Goal: Obtain resource: Download file/media

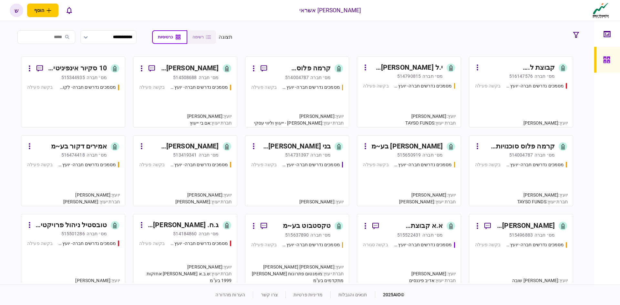
click at [319, 68] on div "קרמה פלוס סוכנויות קפה בע~מ" at bounding box center [301, 68] width 59 height 10
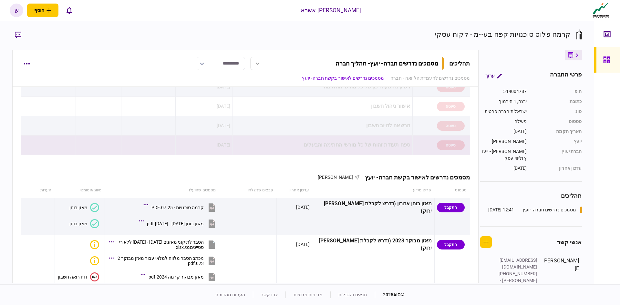
scroll to position [162, 0]
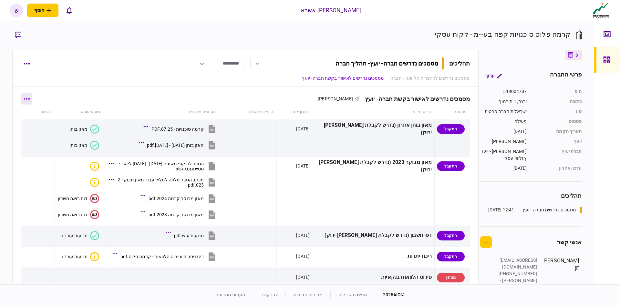
click at [29, 99] on icon "button" at bounding box center [27, 99] width 6 height 2
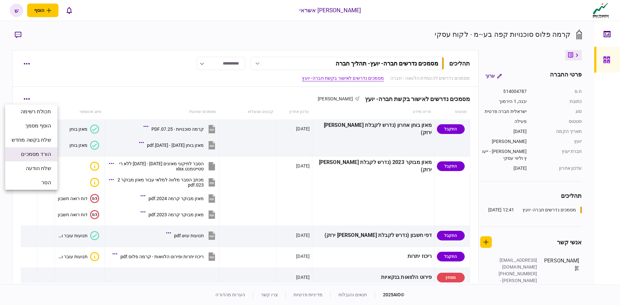
click at [32, 152] on span "הורד מסמכים" at bounding box center [36, 155] width 30 height 8
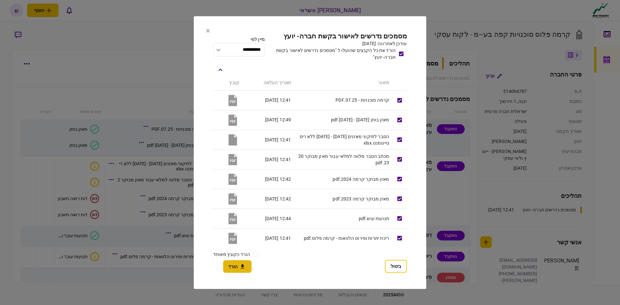
click at [239, 266] on icon "button" at bounding box center [243, 267] width 8 height 6
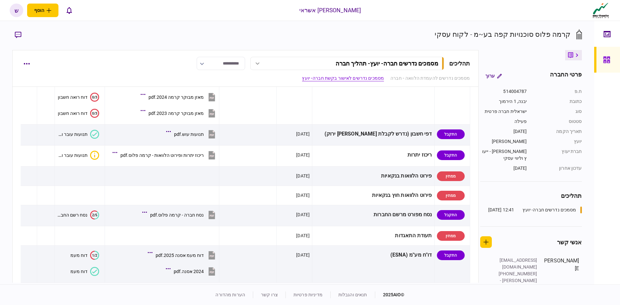
scroll to position [226, 0]
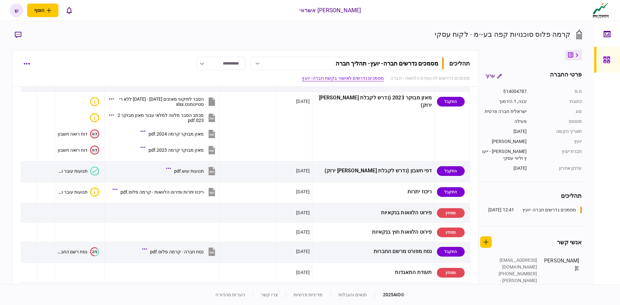
click at [609, 60] on icon at bounding box center [606, 59] width 7 height 7
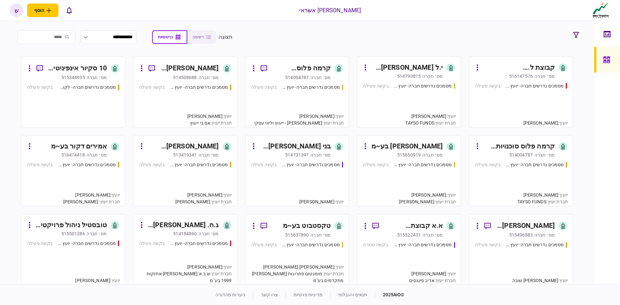
click at [70, 36] on input "search" at bounding box center [46, 37] width 58 height 14
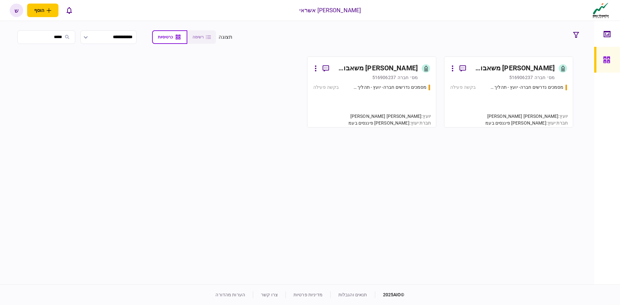
type input "*****"
click at [501, 76] on div "[PERSON_NAME]׳ חברה 516906237" at bounding box center [502, 77] width 105 height 6
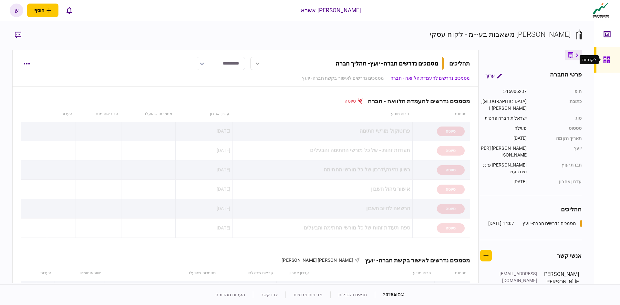
click at [606, 56] on icon at bounding box center [606, 59] width 7 height 7
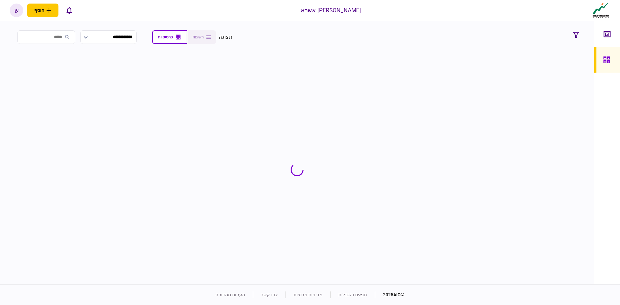
click at [73, 36] on input "search" at bounding box center [46, 37] width 58 height 14
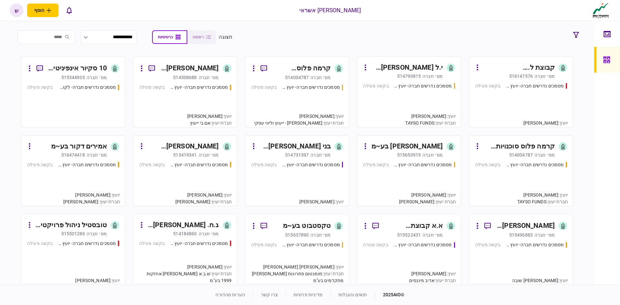
click at [71, 38] on input "search" at bounding box center [46, 37] width 58 height 14
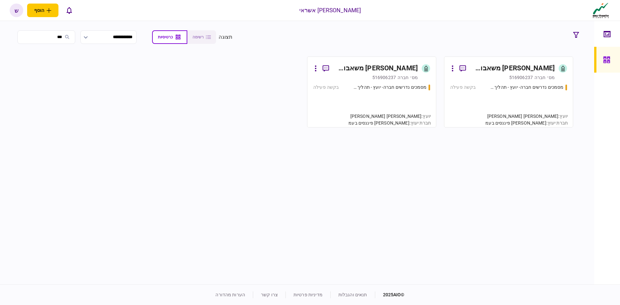
type input "***"
click at [378, 98] on div "מסמכים נדרשים חברה- יועץ - תהליך חברה בקשה פעילה" at bounding box center [371, 102] width 117 height 37
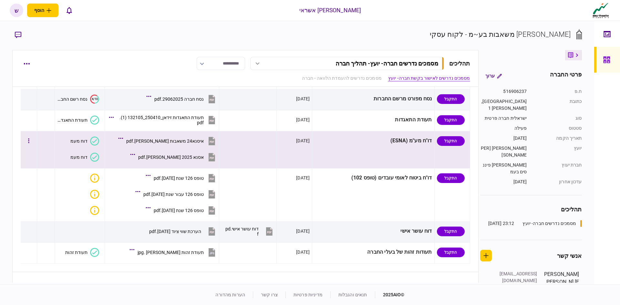
scroll to position [194, 0]
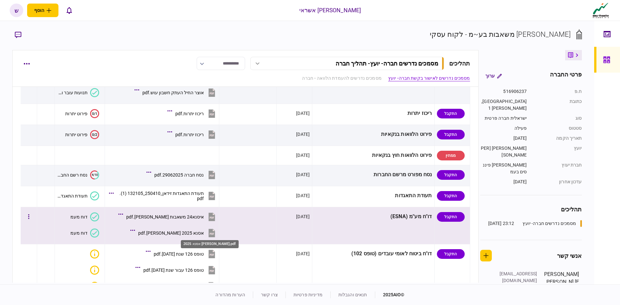
click at [204, 231] on div "אסנא 2025 [PERSON_NAME].pdf" at bounding box center [171, 233] width 66 height 5
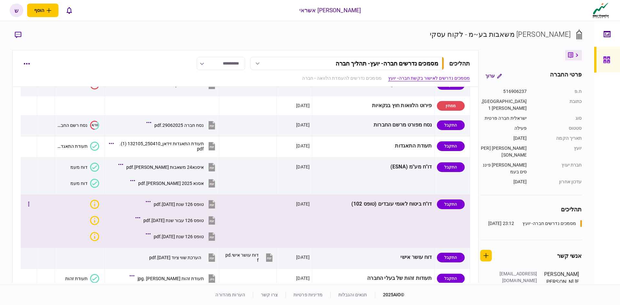
scroll to position [258, 0]
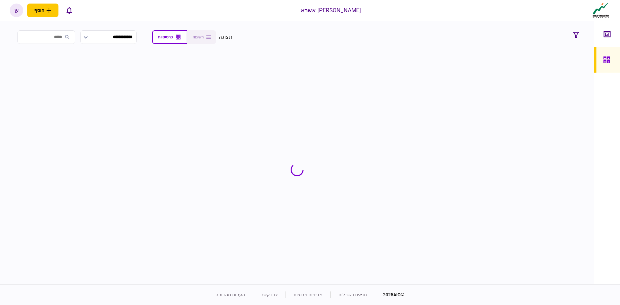
click at [60, 36] on input "search" at bounding box center [46, 37] width 58 height 14
click at [68, 37] on input "search" at bounding box center [46, 37] width 58 height 14
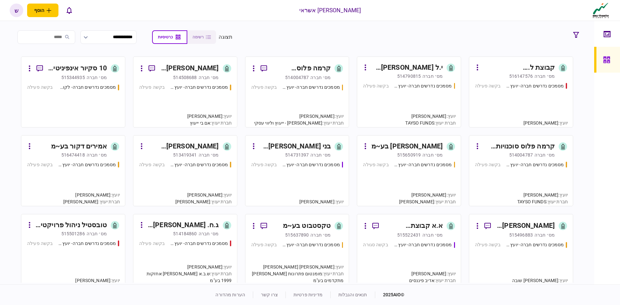
click at [67, 38] on input "search" at bounding box center [46, 37] width 58 height 14
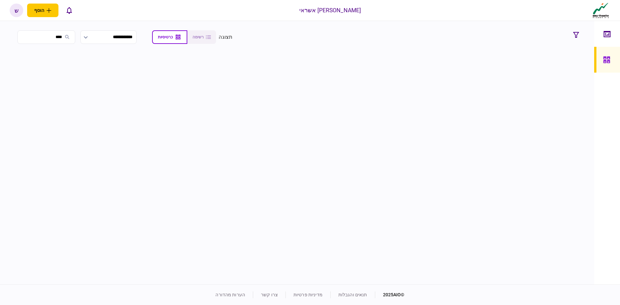
click at [57, 40] on input "****" at bounding box center [46, 37] width 58 height 14
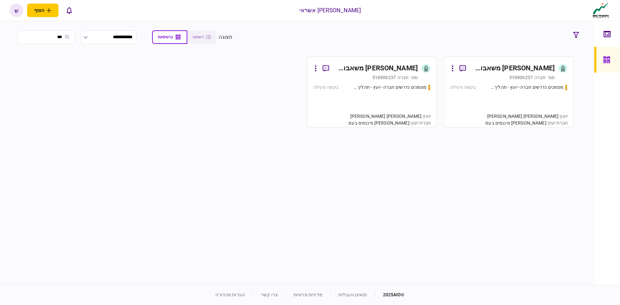
type input "***"
click at [390, 68] on div "[PERSON_NAME] משאבות בע~מ" at bounding box center [376, 68] width 84 height 10
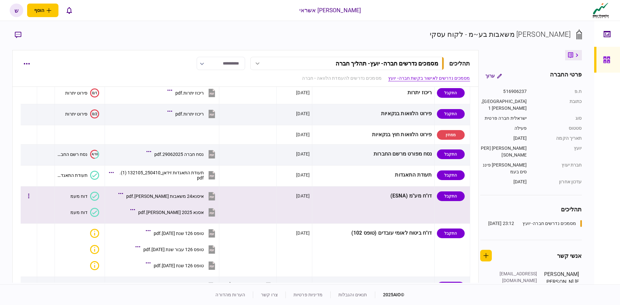
scroll to position [226, 0]
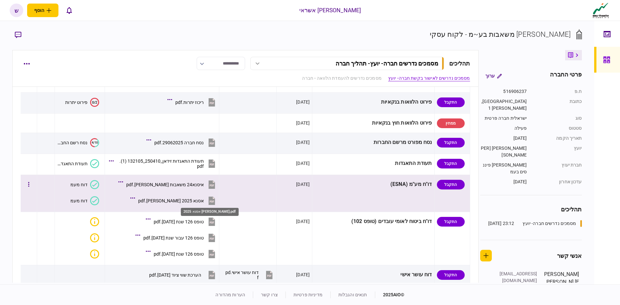
click at [204, 201] on div "אסנא 2025 [PERSON_NAME].pdf" at bounding box center [171, 200] width 66 height 5
